Goal: Information Seeking & Learning: Check status

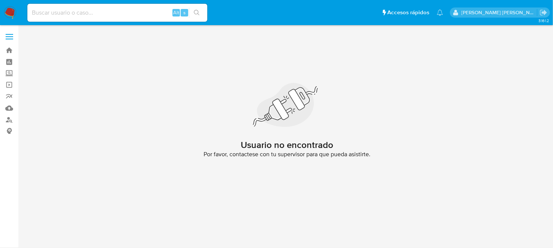
click at [10, 16] on img at bounding box center [10, 12] width 13 height 13
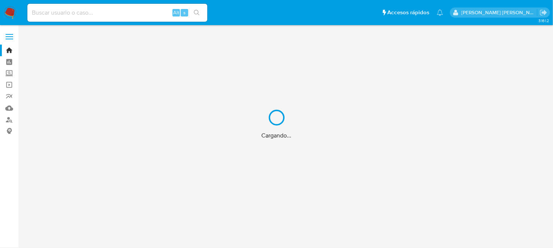
click at [59, 14] on div "Cargando..." at bounding box center [276, 124] width 553 height 248
click at [61, 13] on div "Cargando..." at bounding box center [276, 124] width 553 height 248
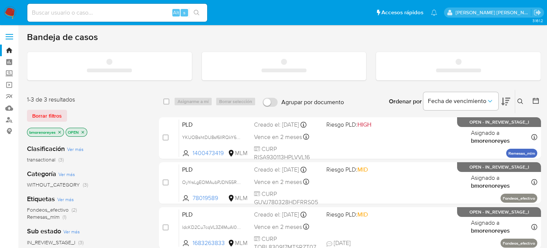
click at [61, 16] on input at bounding box center [117, 13] width 180 height 10
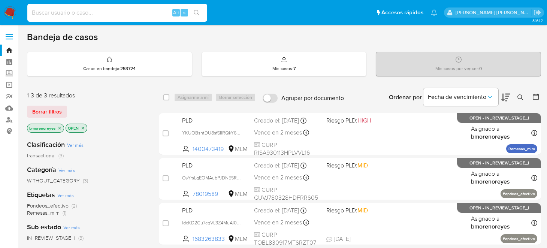
paste input "1400473419"
type input "1400473419"
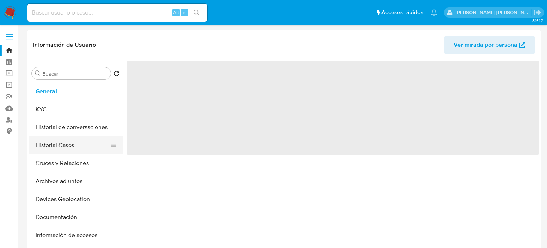
select select "10"
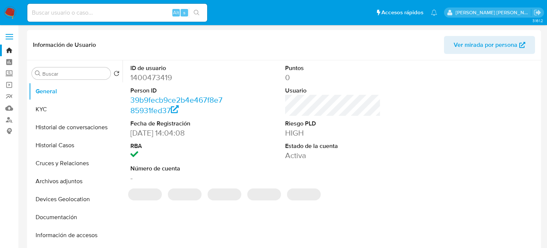
drag, startPoint x: 74, startPoint y: 131, endPoint x: 212, endPoint y: 129, distance: 137.6
click at [74, 131] on button "Historial de conversaciones" at bounding box center [76, 127] width 94 height 18
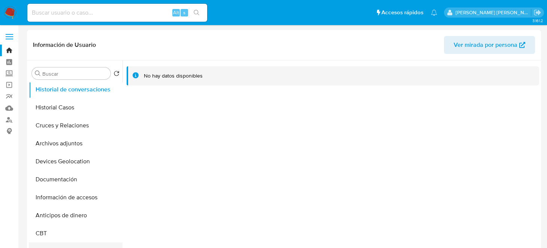
scroll to position [75, 0]
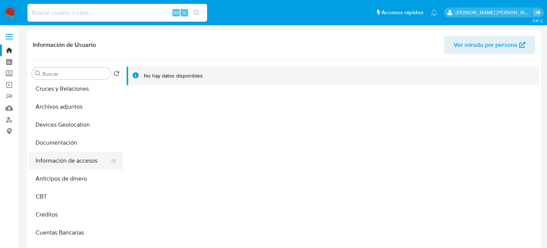
click at [81, 160] on button "Información de accesos" at bounding box center [73, 161] width 88 height 18
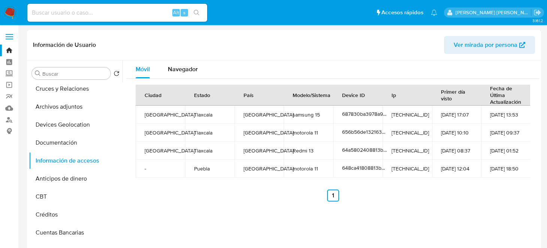
click at [190, 202] on div "Ciudad Estado País Modelo/Sistema Device ID Ip Primer día visto Fecha de Última…" at bounding box center [333, 143] width 413 height 129
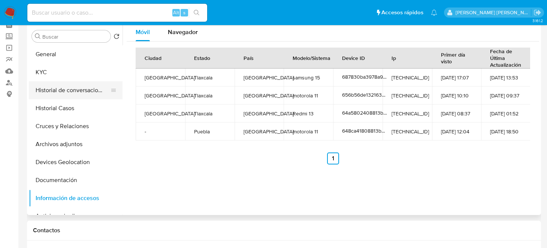
scroll to position [0, 0]
click at [64, 57] on button "General" at bounding box center [73, 54] width 88 height 18
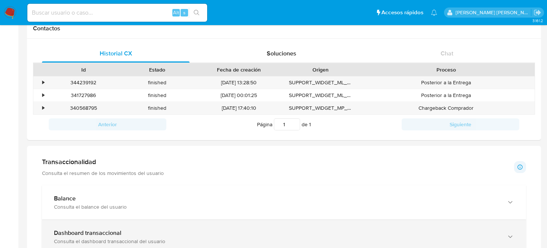
scroll to position [300, 0]
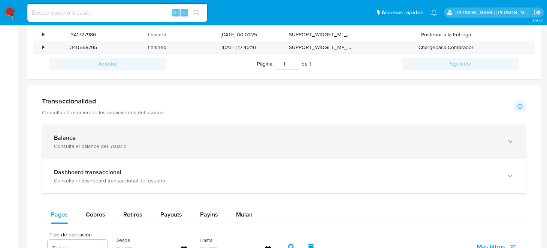
click at [96, 139] on div "Balance" at bounding box center [276, 137] width 445 height 7
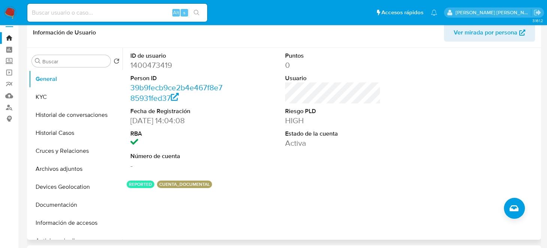
scroll to position [0, 0]
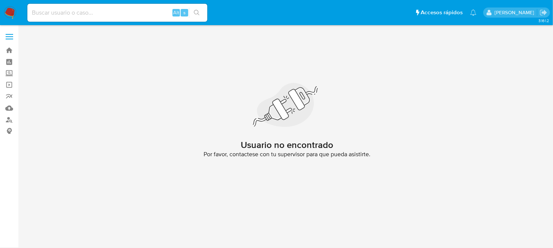
click at [3, 17] on nav "Pausado Ver notificaciones Alt s Accesos rápidos Presiona las siguientes teclas…" at bounding box center [276, 12] width 553 height 25
click at [6, 12] on img at bounding box center [10, 12] width 13 height 13
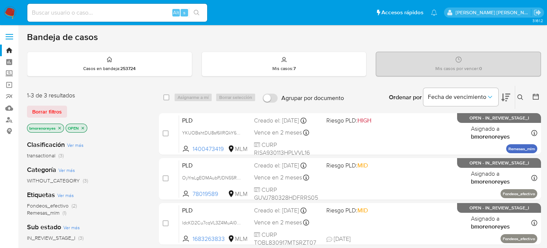
click at [96, 10] on input at bounding box center [117, 13] width 180 height 10
paste input "YELENA MONTALVO CLIENTE 1146921298"
drag, startPoint x: 149, startPoint y: 10, endPoint x: 0, endPoint y: 11, distance: 149.2
click at [0, 11] on nav "Pausado Ver notificaciones YELENA MONTALVO CLIENTE 1146921298 Alt s Accesos ráp…" at bounding box center [273, 12] width 547 height 25
paste input
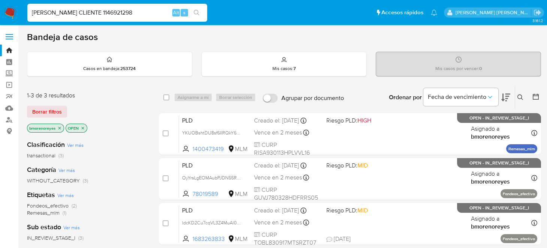
drag, startPoint x: 111, startPoint y: 13, endPoint x: 0, endPoint y: 16, distance: 111.0
click at [0, 16] on nav "Pausado Ver notificaciones YELENA MONTALVO CLIENTE 1146921298 Alt s Accesos ráp…" at bounding box center [273, 12] width 547 height 25
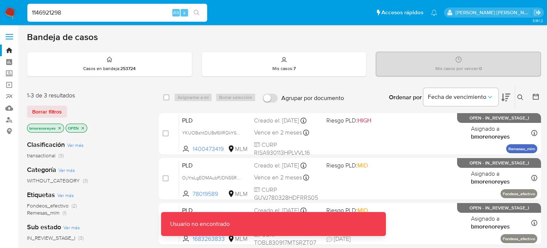
click at [31, 10] on input "1146921298" at bounding box center [117, 13] width 180 height 10
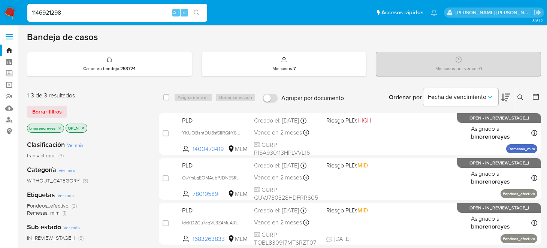
type input "1146921298"
click at [198, 6] on div "1146921298 Alt s" at bounding box center [117, 13] width 180 height 18
click at [198, 11] on icon "search-icon" at bounding box center [197, 13] width 6 height 6
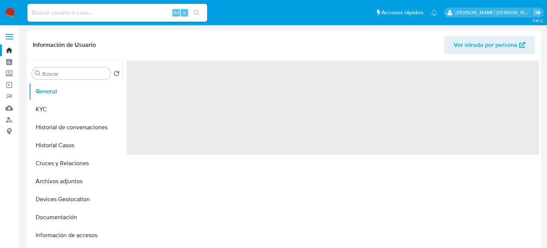
select select "10"
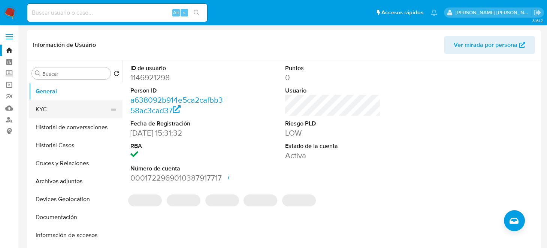
click at [55, 108] on button "KYC" at bounding box center [73, 109] width 88 height 18
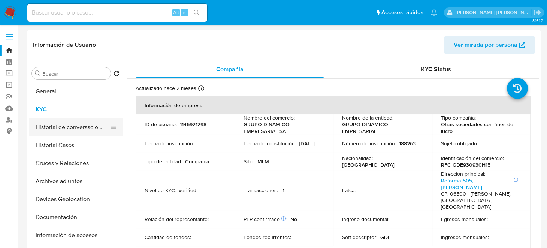
click at [70, 126] on button "Historial de conversaciones" at bounding box center [73, 127] width 88 height 18
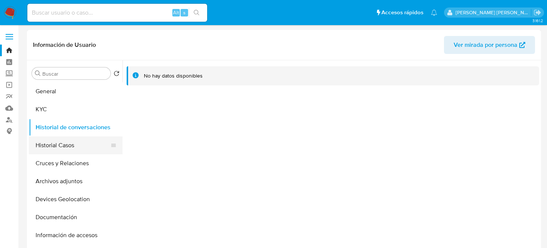
click at [73, 144] on button "Historial Casos" at bounding box center [73, 145] width 88 height 18
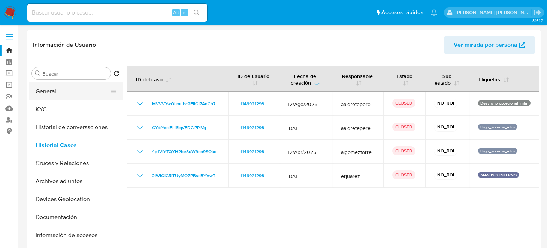
click at [64, 93] on button "General" at bounding box center [73, 91] width 88 height 18
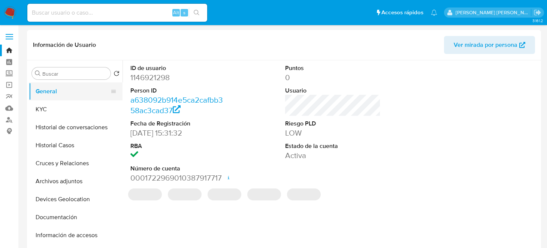
click at [41, 96] on button "General" at bounding box center [73, 91] width 88 height 18
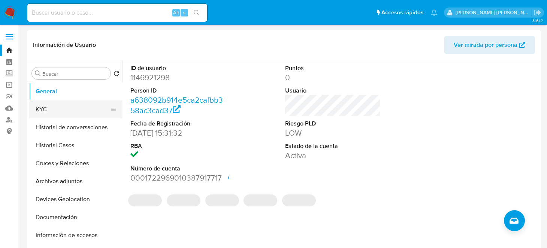
click at [43, 115] on button "KYC" at bounding box center [73, 109] width 88 height 18
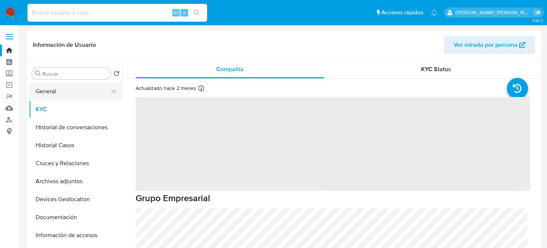
click at [51, 90] on button "General" at bounding box center [73, 91] width 88 height 18
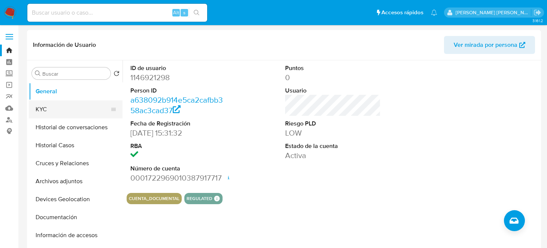
click at [38, 111] on button "KYC" at bounding box center [73, 109] width 88 height 18
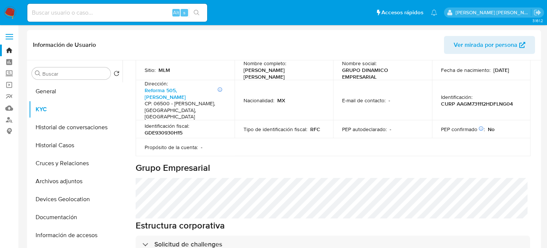
scroll to position [225, 0]
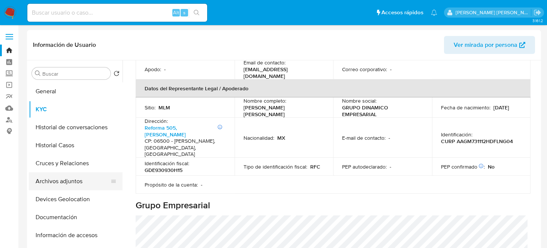
click at [69, 181] on button "Archivos adjuntos" at bounding box center [73, 181] width 88 height 18
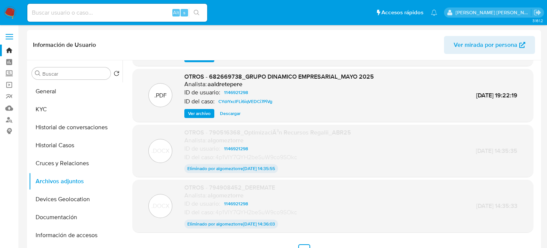
scroll to position [61, 0]
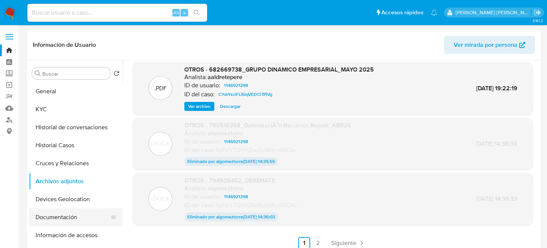
click at [52, 224] on button "Documentación" at bounding box center [73, 217] width 88 height 18
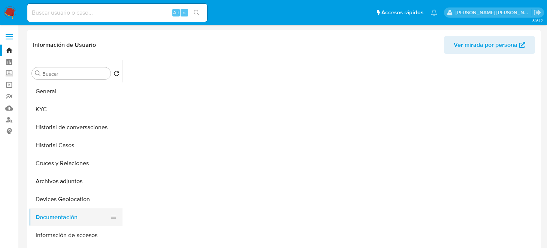
scroll to position [0, 0]
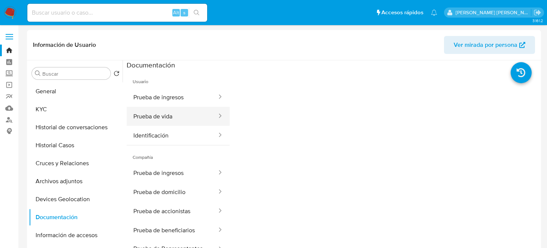
click at [184, 112] on button "Prueba de vida" at bounding box center [172, 116] width 91 height 19
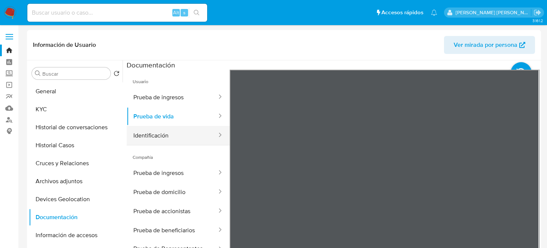
click at [146, 140] on button "Identificación" at bounding box center [172, 135] width 91 height 19
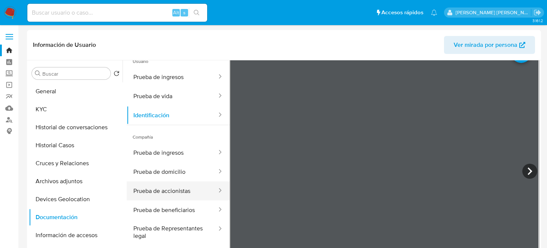
scroll to position [63, 0]
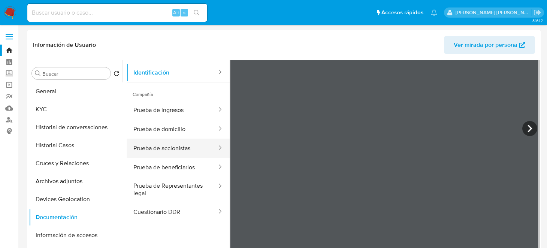
click at [182, 148] on button "Prueba de accionistas" at bounding box center [172, 148] width 91 height 19
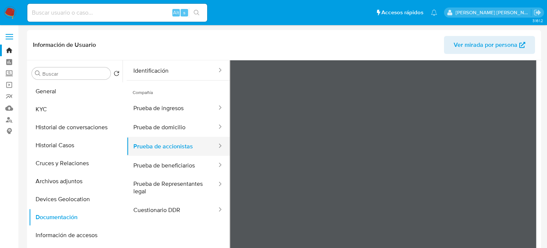
scroll to position [65, 0]
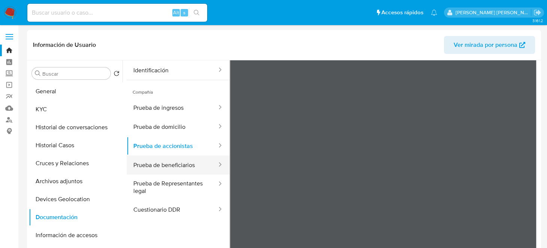
click at [172, 156] on button "Prueba de beneficiarios" at bounding box center [172, 165] width 91 height 19
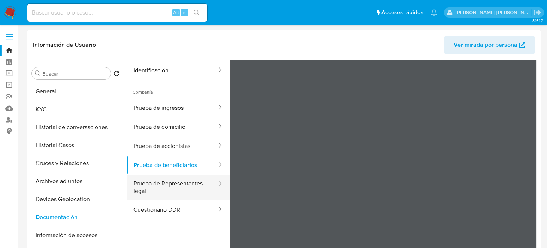
click at [184, 185] on button "Prueba de Representantes legal" at bounding box center [172, 187] width 91 height 25
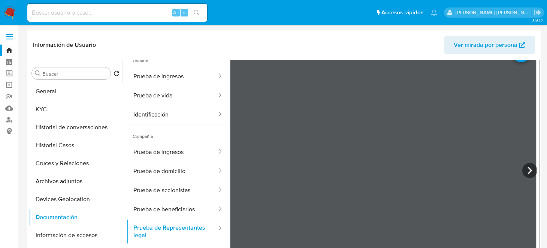
scroll to position [0, 0]
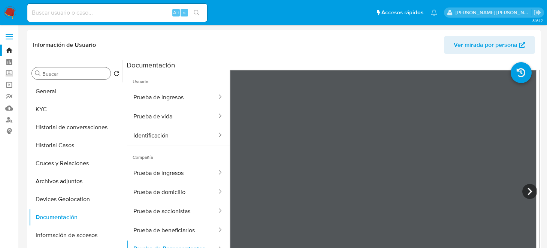
click at [67, 72] on input "Buscar" at bounding box center [74, 73] width 65 height 7
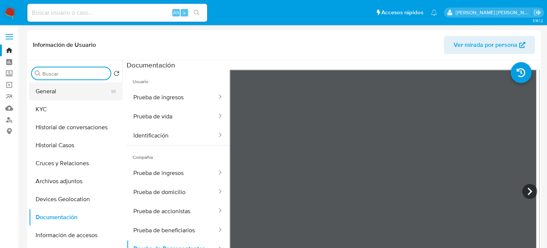
click at [64, 94] on button "General" at bounding box center [73, 91] width 88 height 18
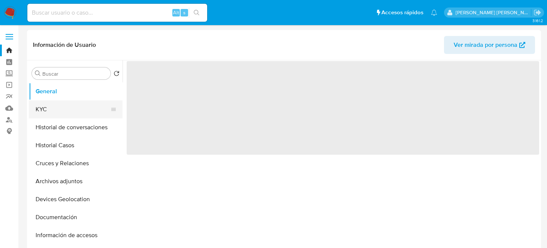
click at [46, 108] on button "KYC" at bounding box center [73, 109] width 88 height 18
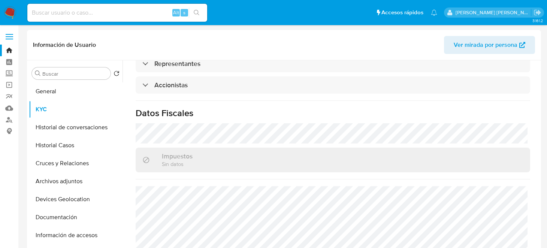
scroll to position [547, 0]
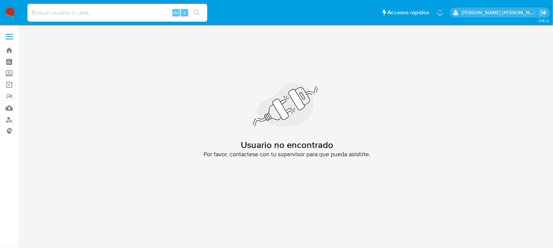
click at [47, 15] on input at bounding box center [117, 13] width 180 height 10
paste input "1470362684"
type input "1470362684"
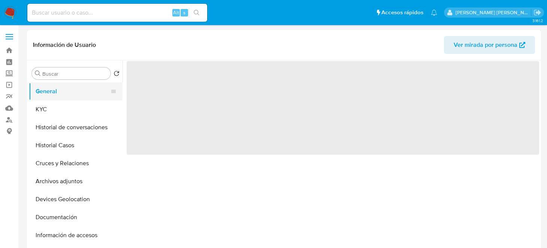
select select "10"
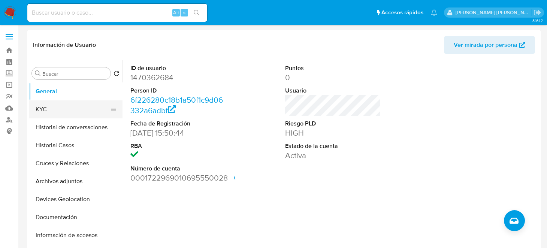
click at [46, 105] on button "KYC" at bounding box center [73, 109] width 88 height 18
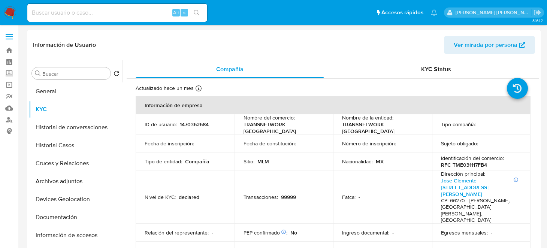
click at [88, 14] on input at bounding box center [117, 13] width 180 height 10
paste input "1146921298"
type input "1146921298"
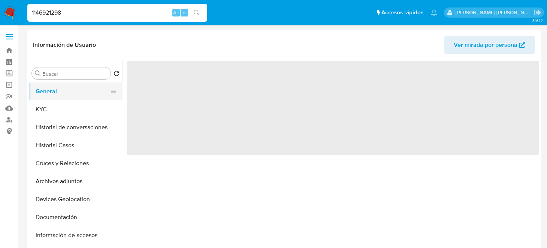
select select "10"
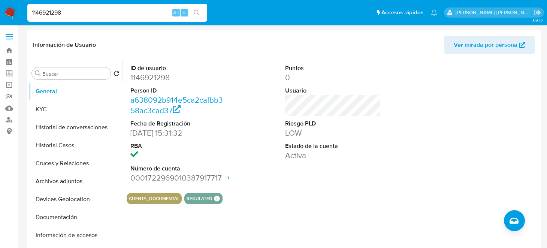
click at [0, 25] on nav "Pausado Ver notificaciones 1146921298 Alt s Accesos rápidos Presiona las siguie…" at bounding box center [273, 12] width 547 height 25
paste input "2564086765"
type input "2564086765"
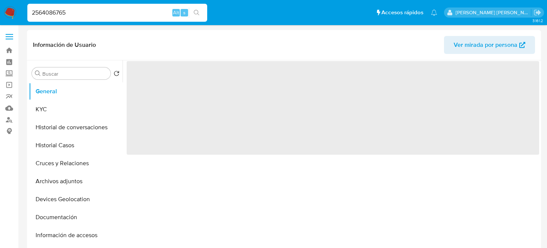
select select "10"
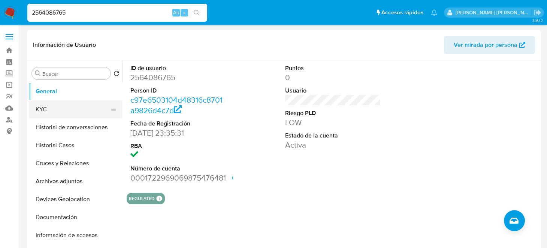
click at [51, 112] on button "KYC" at bounding box center [73, 109] width 88 height 18
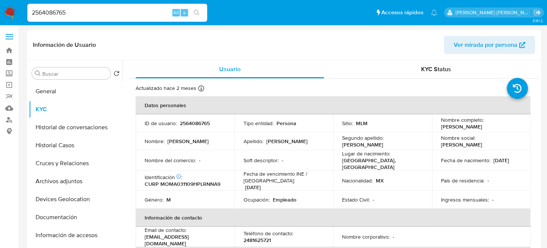
drag, startPoint x: 80, startPoint y: 10, endPoint x: 0, endPoint y: 13, distance: 79.9
click at [0, 13] on nav "Pausado Ver notificaciones 2564086765 Alt s Accesos rápidos Presiona las siguie…" at bounding box center [273, 12] width 547 height 25
paste input "632856523"
type input "2632856523"
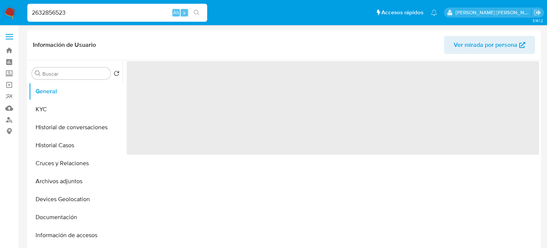
select select "10"
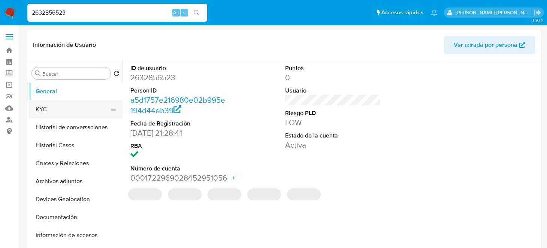
click at [44, 112] on button "KYC" at bounding box center [73, 109] width 88 height 18
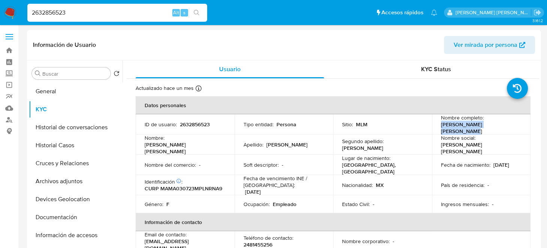
drag, startPoint x: 439, startPoint y: 127, endPoint x: 509, endPoint y: 127, distance: 70.1
click at [509, 127] on div "Nombre completo : Ana Karen Manrique Morales" at bounding box center [481, 124] width 81 height 20
copy p "Ana Karen Manrique Morales"
click at [70, 142] on button "Historial Casos" at bounding box center [73, 145] width 88 height 18
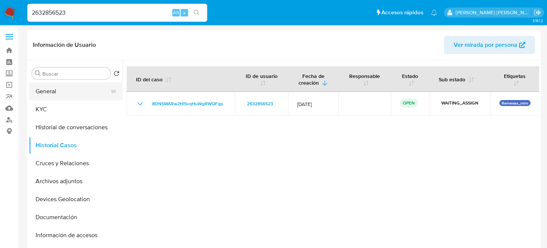
click at [48, 94] on button "General" at bounding box center [73, 91] width 88 height 18
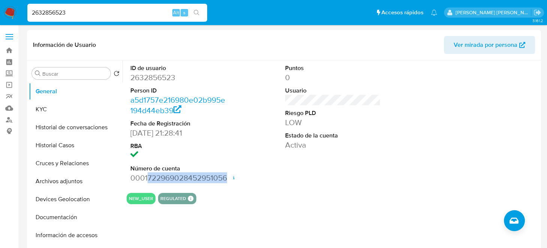
drag, startPoint x: 147, startPoint y: 177, endPoint x: 226, endPoint y: 179, distance: 79.5
click at [226, 179] on dd "0001722969028452951056 Fecha de apertura 18/08/2025 22:27 Estado ACTIVE" at bounding box center [178, 178] width 96 height 10
copy dd "722969028452951056"
drag, startPoint x: 70, startPoint y: 14, endPoint x: 0, endPoint y: 17, distance: 70.5
click at [0, 17] on nav "Pausado Ver notificaciones 2632856523 Alt s Accesos rápidos Presiona las siguie…" at bounding box center [273, 12] width 547 height 25
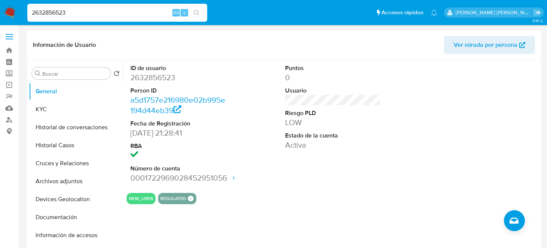
paste input "5203880"
type input "2635203880"
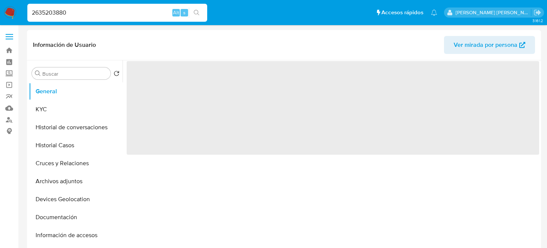
select select "10"
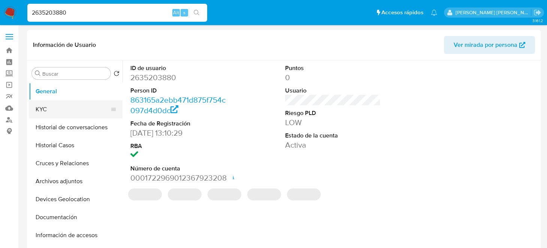
click at [59, 111] on button "KYC" at bounding box center [73, 109] width 88 height 18
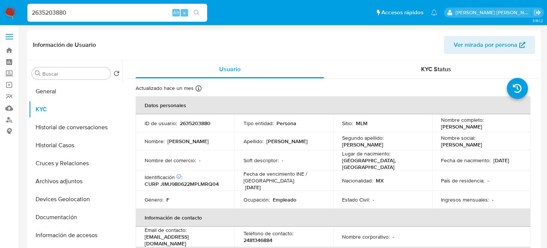
click at [195, 124] on p "2635203880" at bounding box center [195, 123] width 31 height 7
copy p "2635203880"
click at [69, 91] on button "General" at bounding box center [73, 91] width 88 height 18
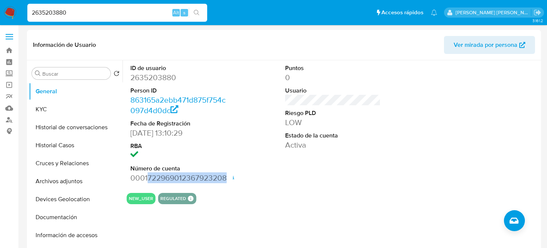
drag, startPoint x: 147, startPoint y: 177, endPoint x: 226, endPoint y: 176, distance: 78.7
click at [226, 176] on dd "0001722969012367923208 Fecha de apertura 17/08/2025 13:31 Estado ACTIVE" at bounding box center [178, 178] width 96 height 10
copy dd "722969012367923208"
drag, startPoint x: 75, startPoint y: 16, endPoint x: 0, endPoint y: 16, distance: 74.6
click at [74, 16] on input "2635203880" at bounding box center [117, 13] width 180 height 10
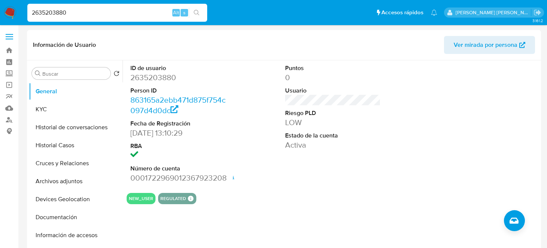
drag, startPoint x: 92, startPoint y: 14, endPoint x: 0, endPoint y: 34, distance: 94.5
paste input "8158218"
type input "2638158218"
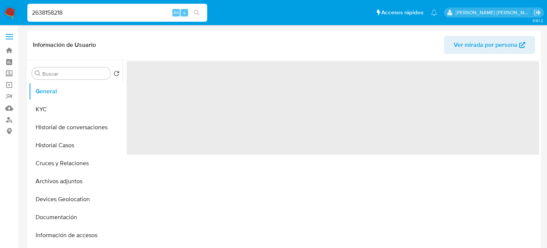
select select "10"
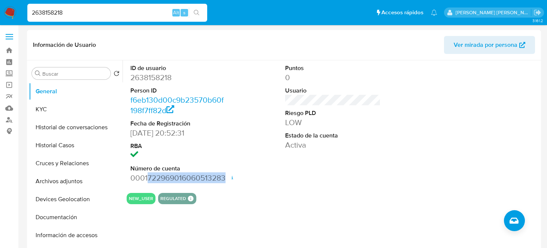
drag, startPoint x: 148, startPoint y: 178, endPoint x: 225, endPoint y: 180, distance: 77.3
click at [225, 180] on dd "0001722969016060513283 Fecha de apertura 18/08/2025 22:02 Estado ACTIVE" at bounding box center [178, 178] width 96 height 10
copy dd "722969016060513283"
click at [38, 108] on button "KYC" at bounding box center [73, 109] width 88 height 18
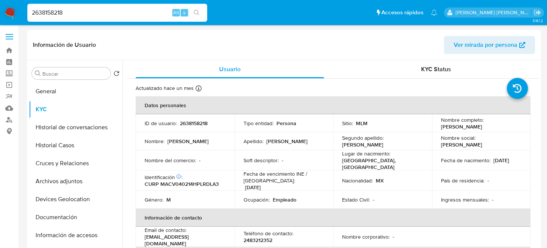
select select "10"
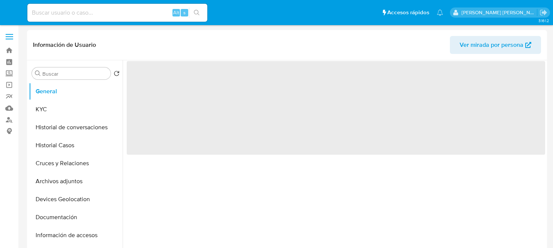
select select "10"
